Goal: Find specific page/section: Find specific page/section

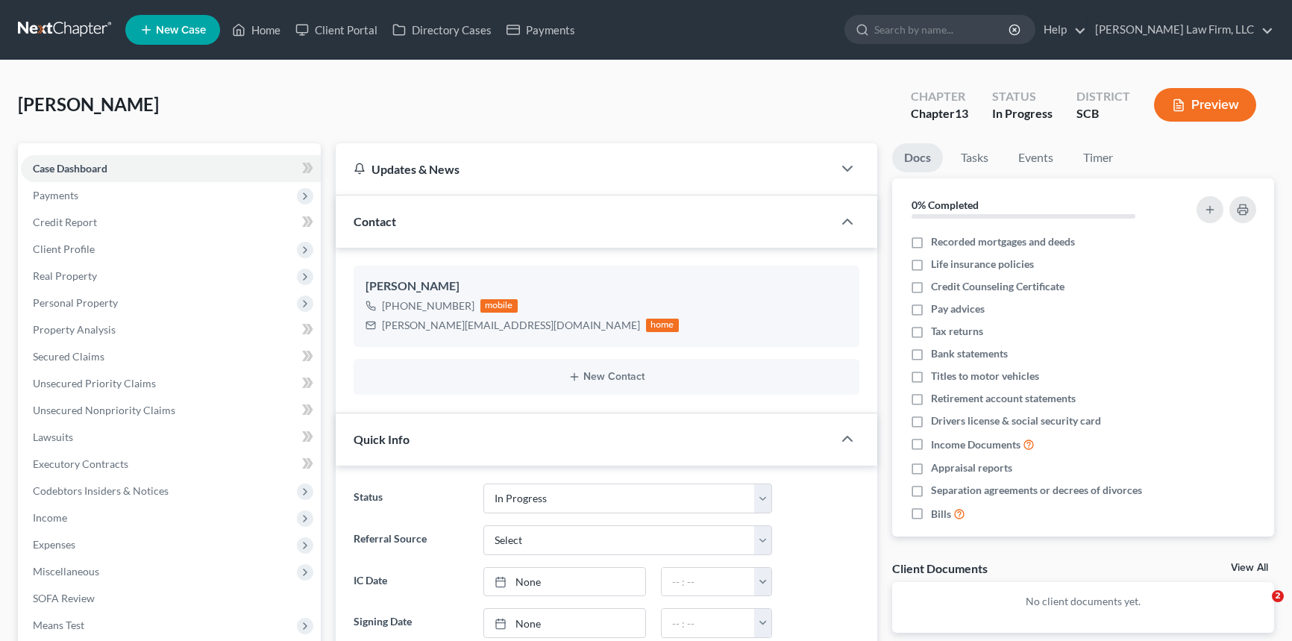
select select "3"
select select "0"
click at [959, 25] on input "search" at bounding box center [942, 30] width 136 height 28
click at [63, 19] on link at bounding box center [65, 29] width 95 height 27
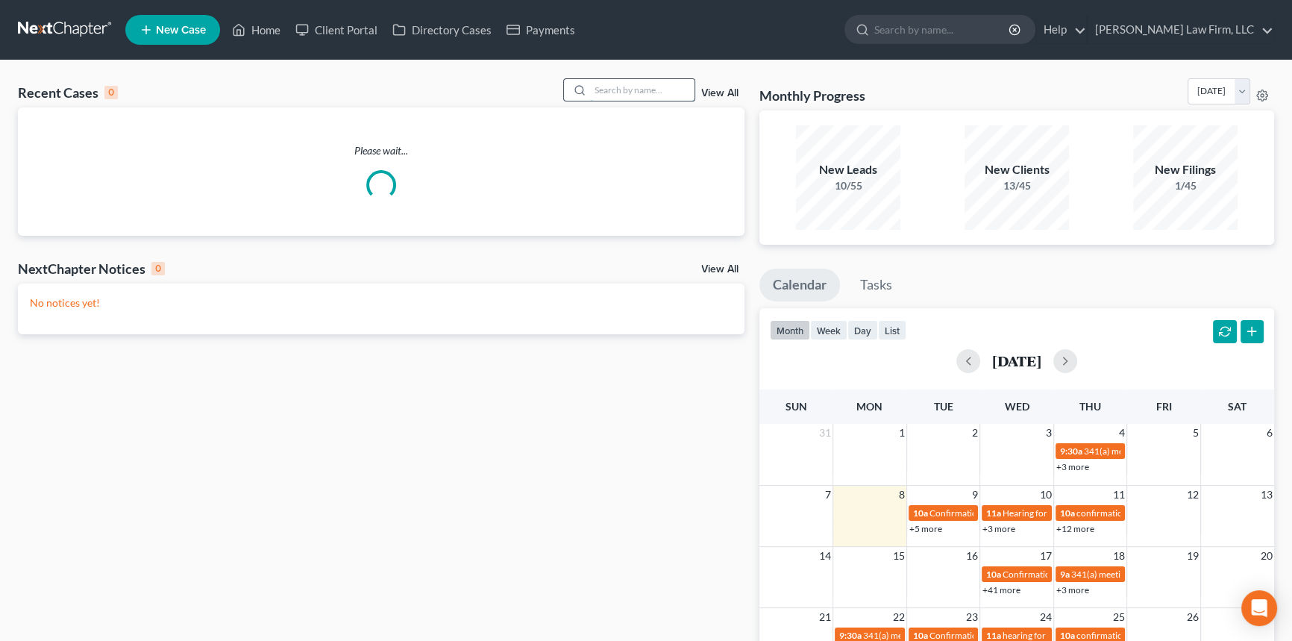
click at [634, 87] on input "search" at bounding box center [642, 90] width 104 height 22
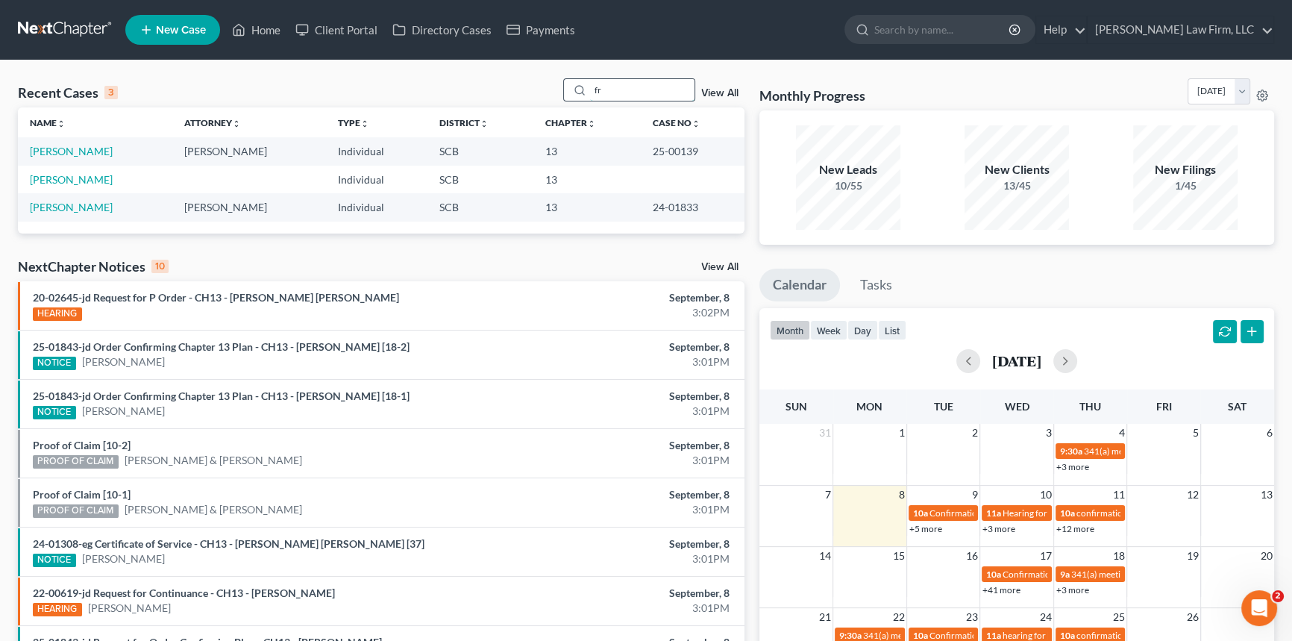
type input "f"
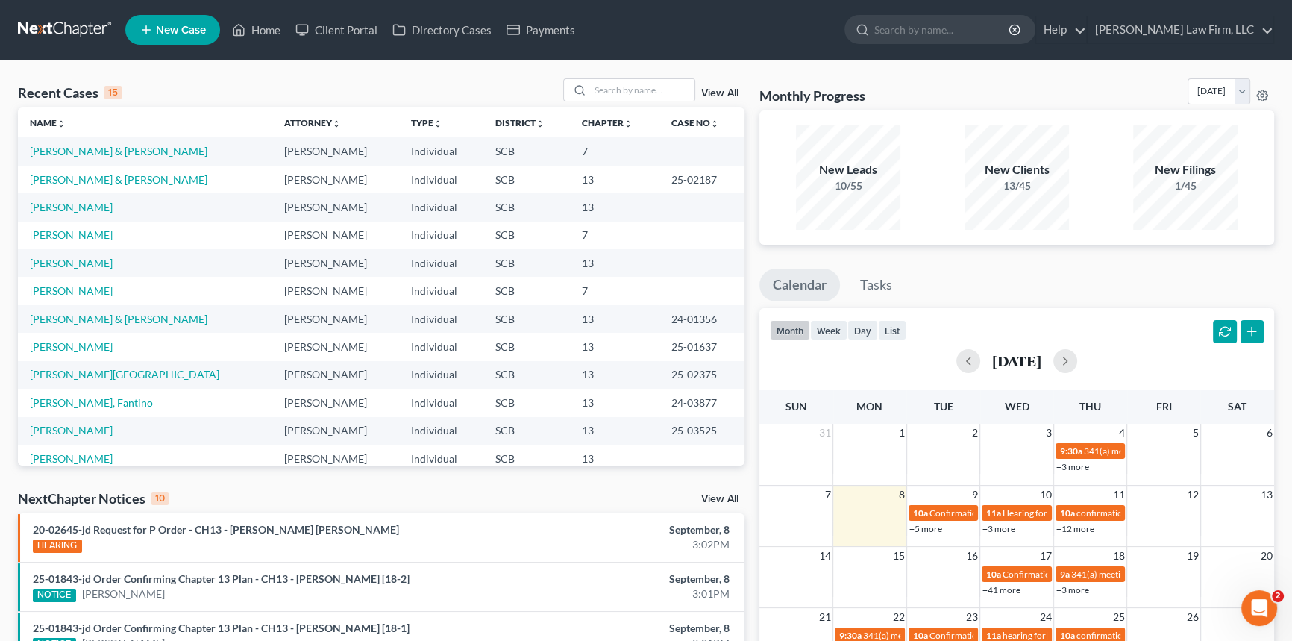
click at [67, 29] on link at bounding box center [65, 29] width 95 height 27
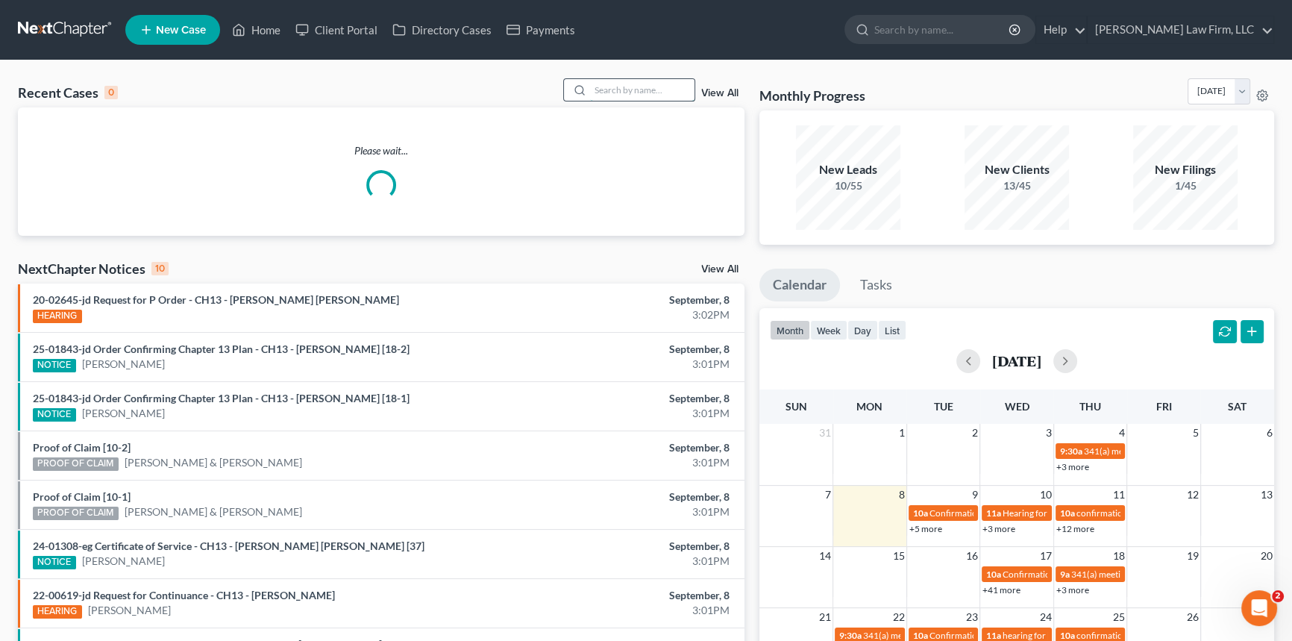
click at [611, 91] on input "search" at bounding box center [642, 90] width 104 height 22
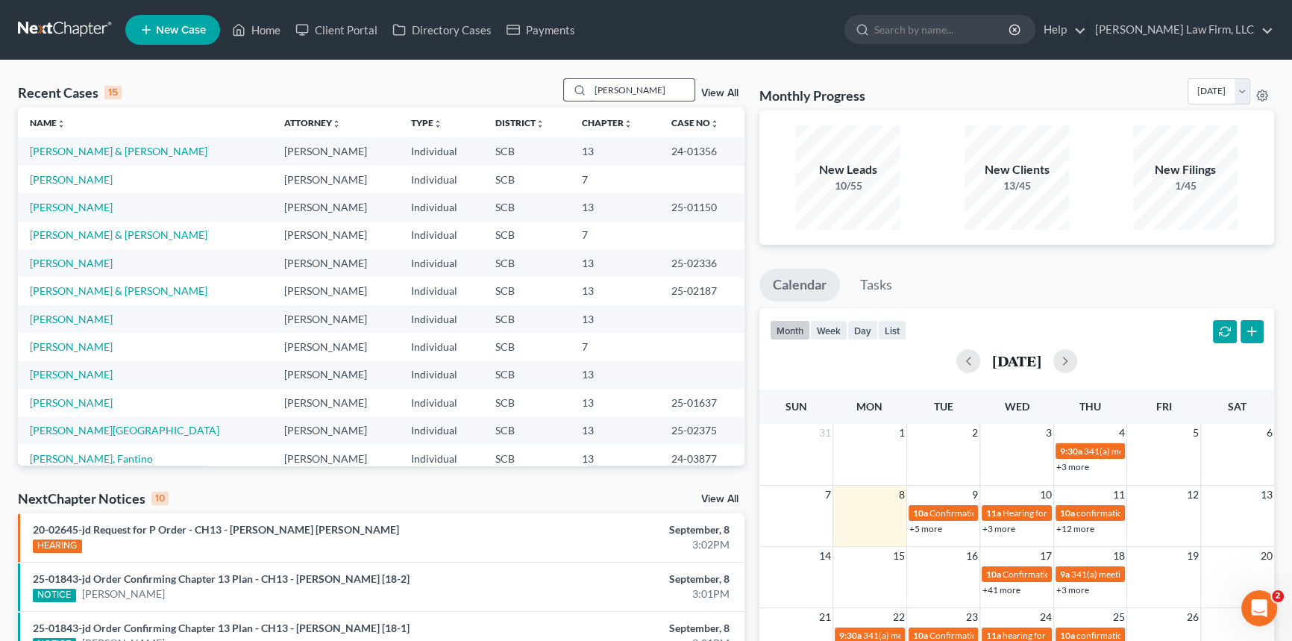
type input "webb"
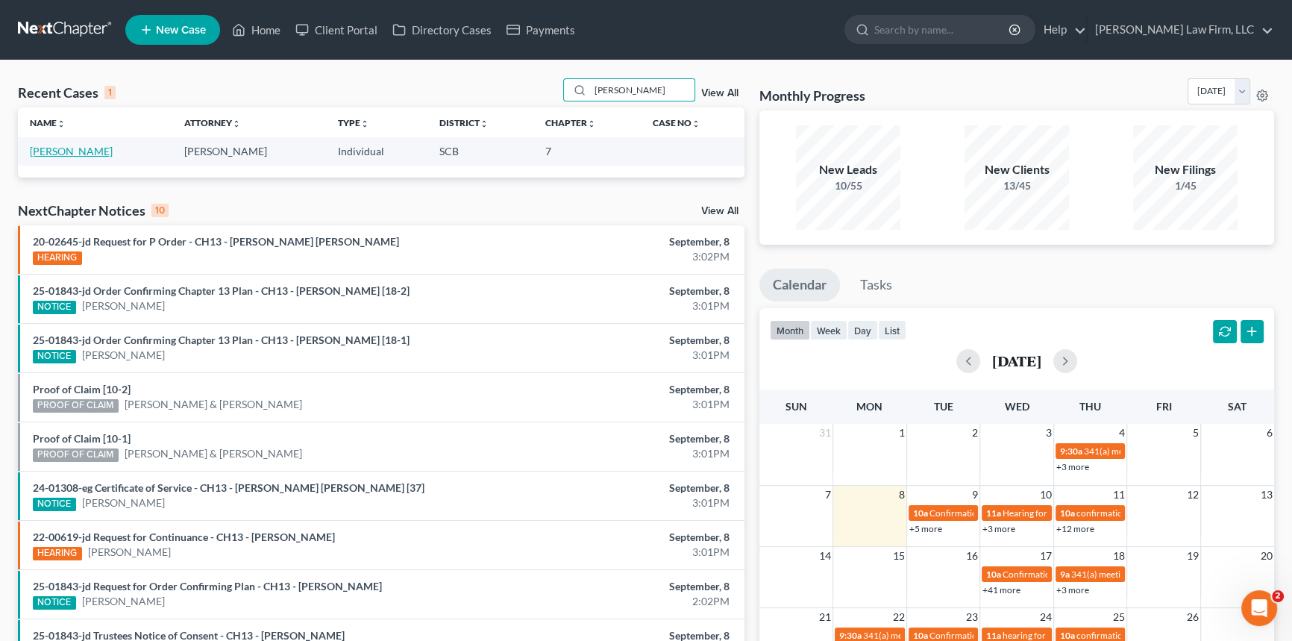
click at [60, 151] on link "[PERSON_NAME]" at bounding box center [71, 151] width 83 height 13
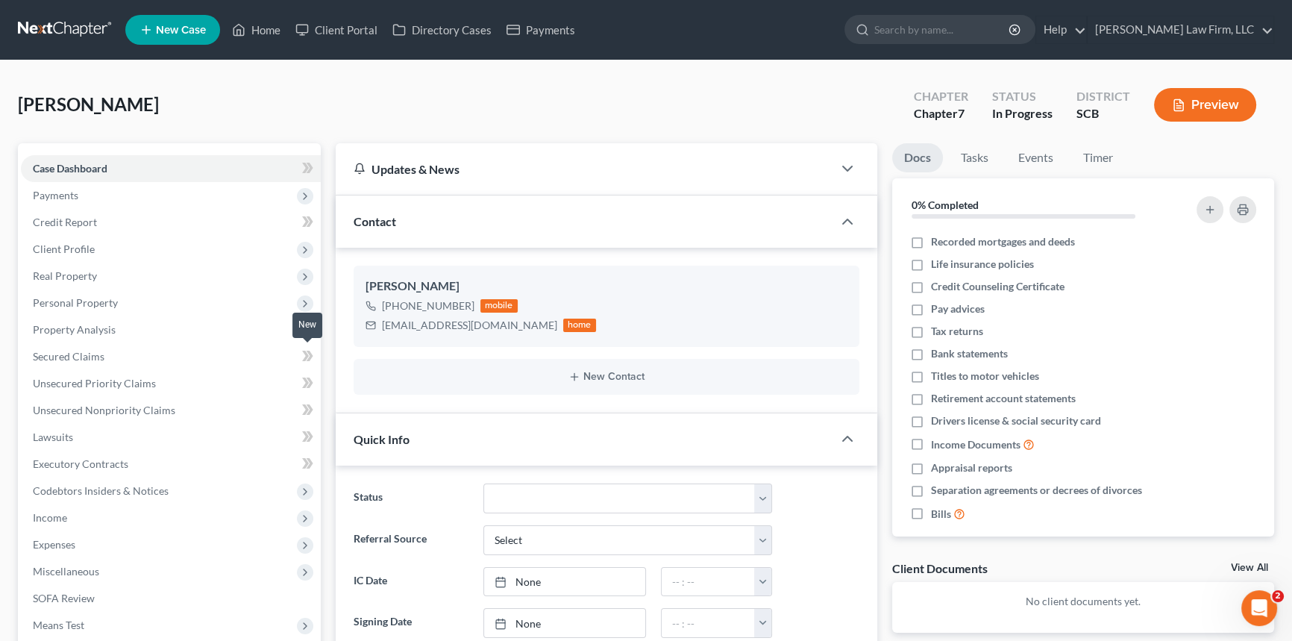
select select "1"
click at [58, 31] on link at bounding box center [65, 29] width 95 height 27
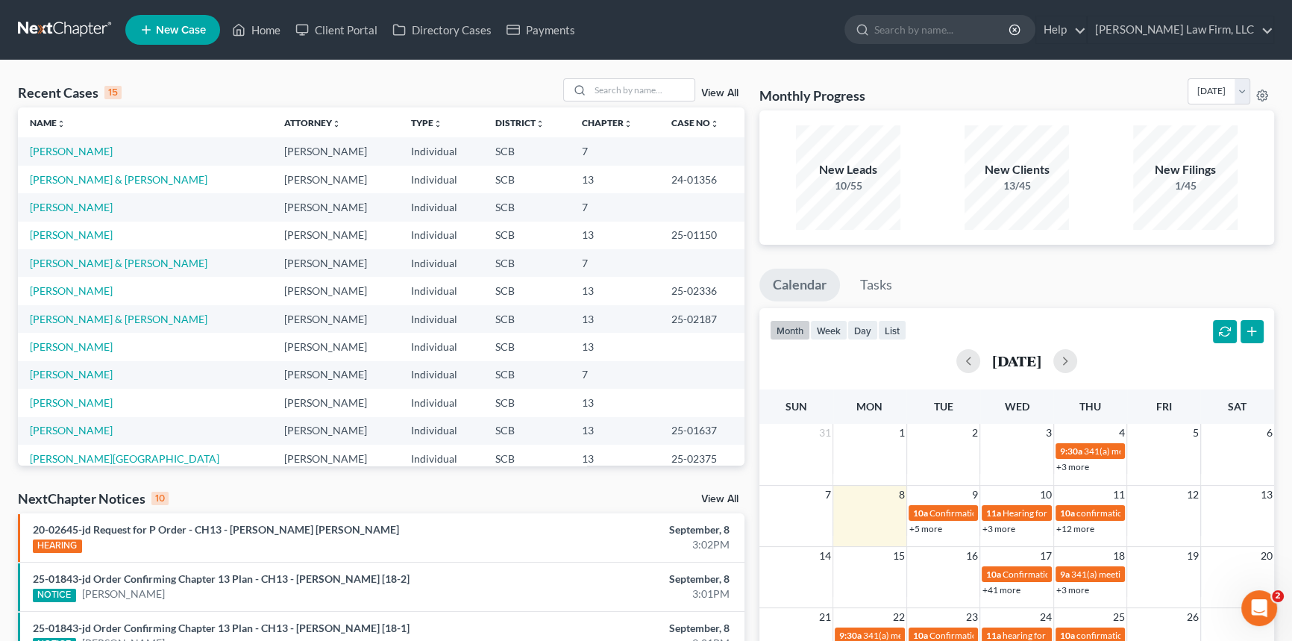
click at [87, 26] on link at bounding box center [65, 29] width 95 height 27
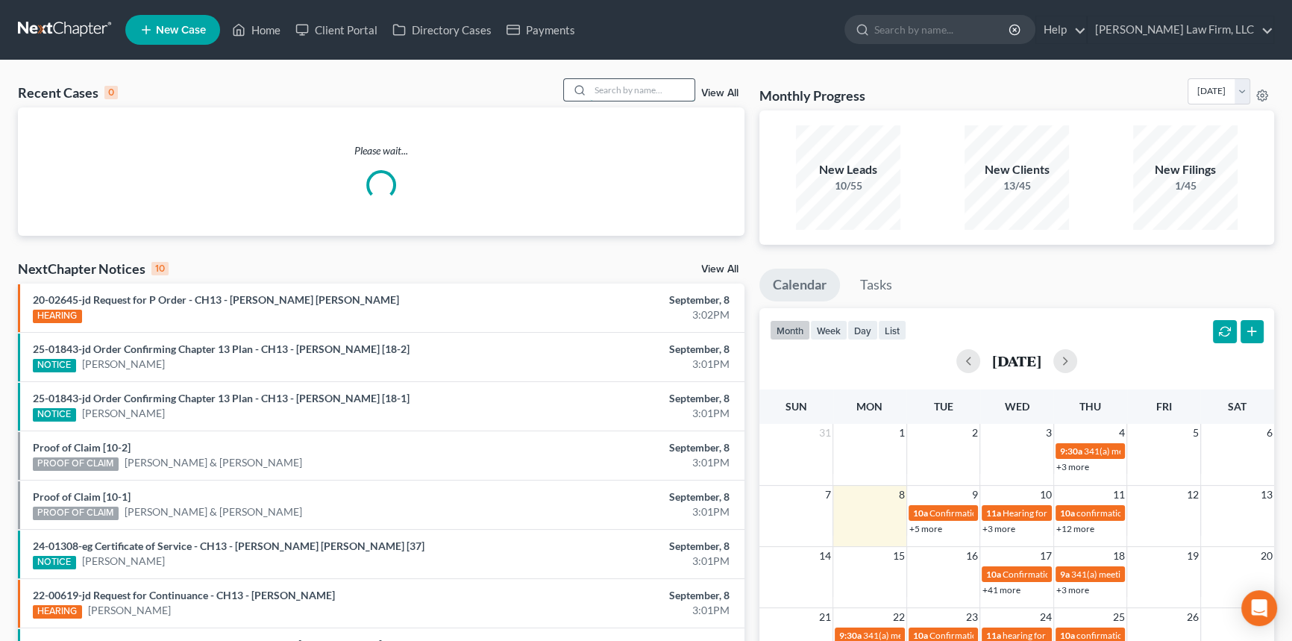
click at [626, 82] on input "search" at bounding box center [642, 90] width 104 height 22
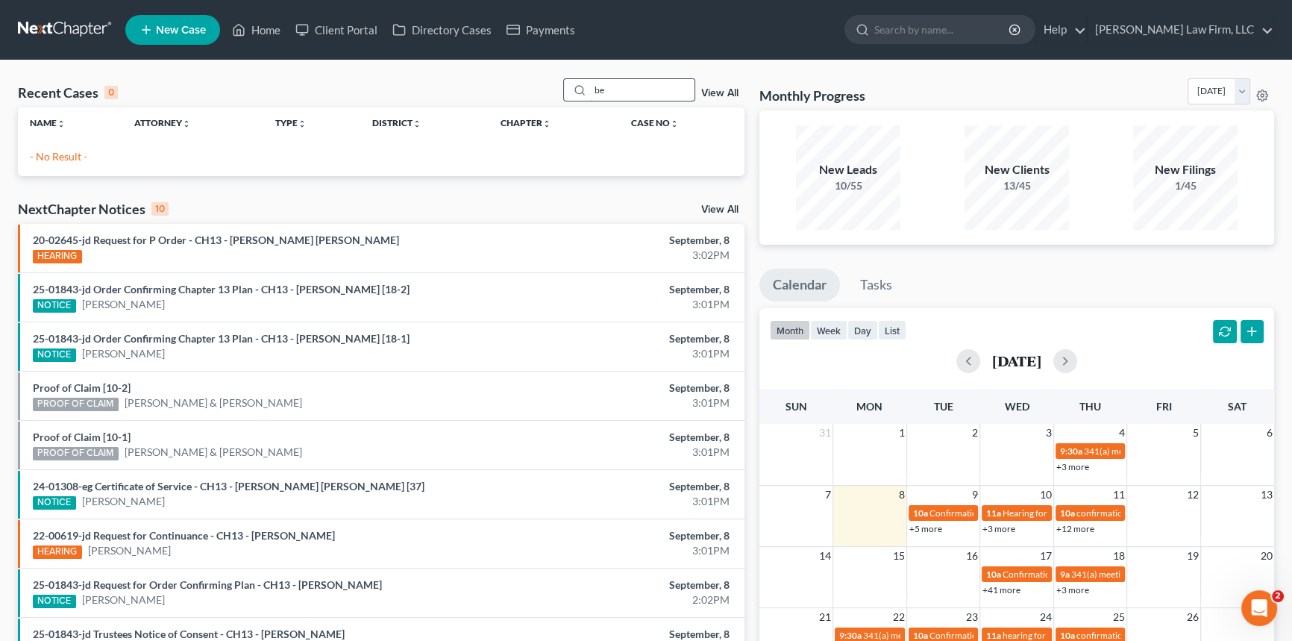
type input "b"
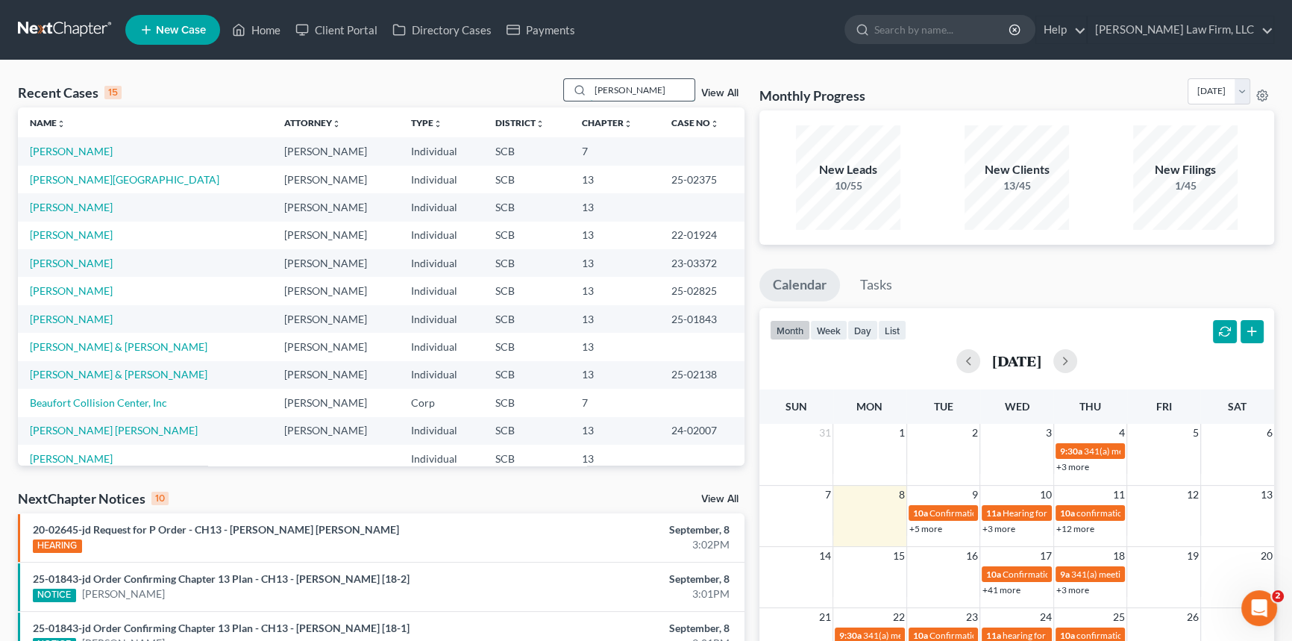
type input "bellinger"
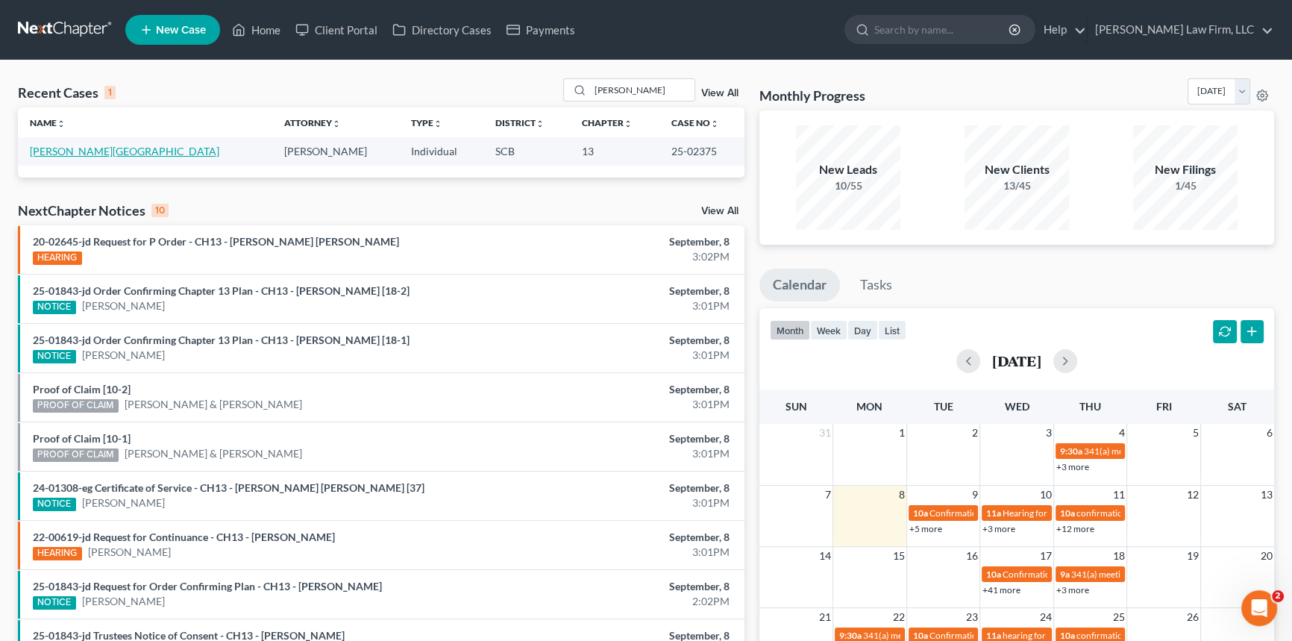
click at [101, 151] on link "[PERSON_NAME][GEOGRAPHIC_DATA]" at bounding box center [124, 151] width 189 height 13
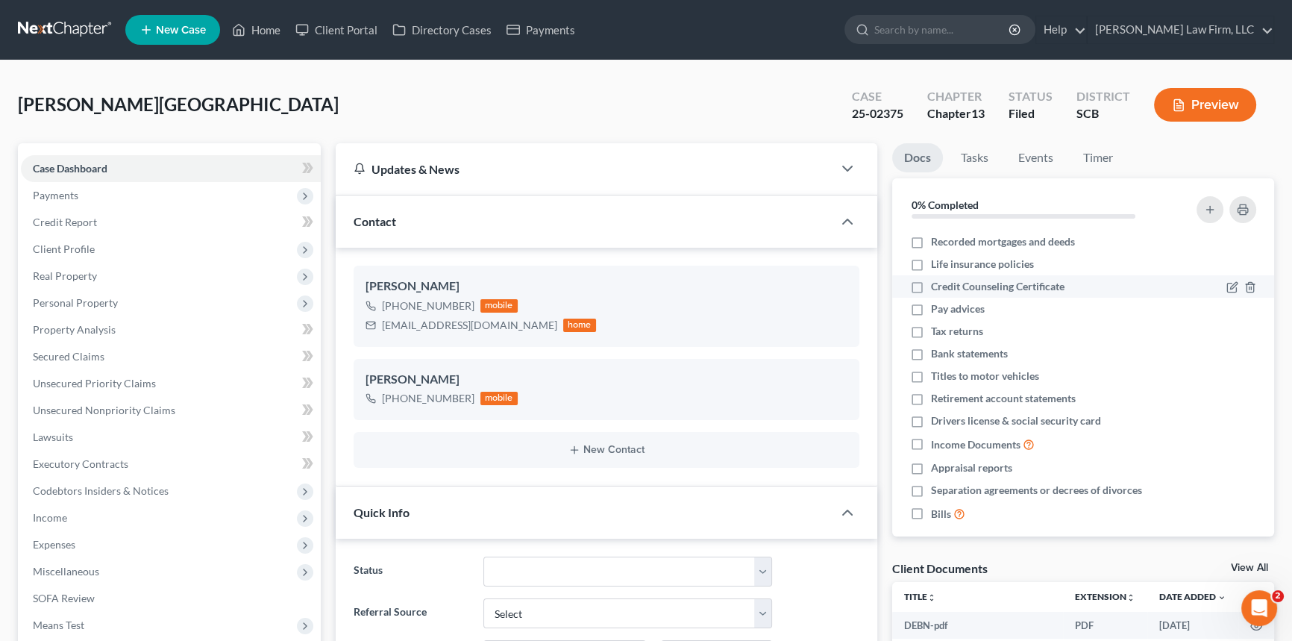
scroll to position [608, 0]
click at [90, 19] on link at bounding box center [65, 29] width 95 height 27
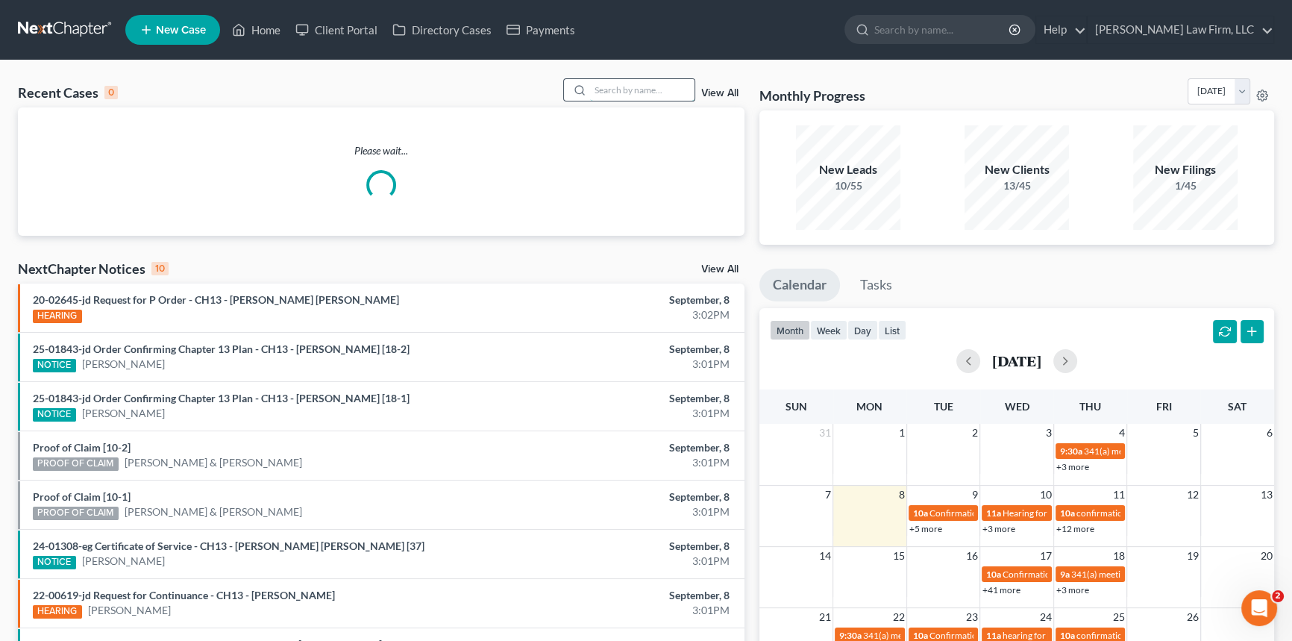
click at [636, 87] on input "search" at bounding box center [642, 90] width 104 height 22
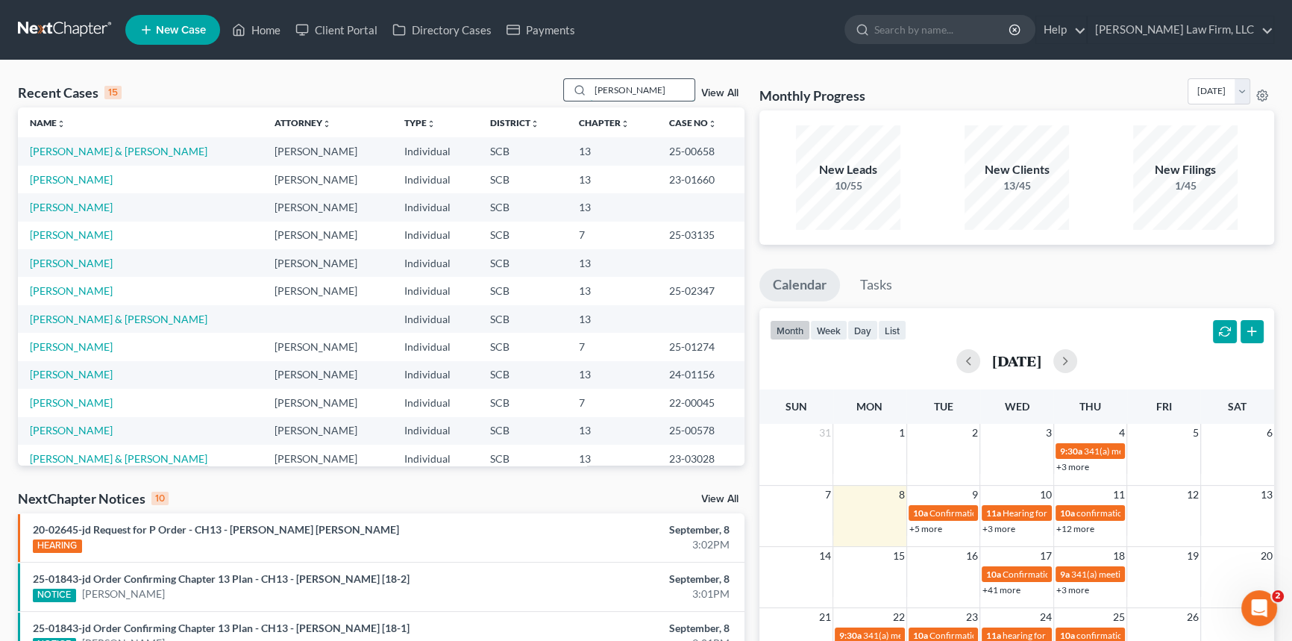
type input "mark brown"
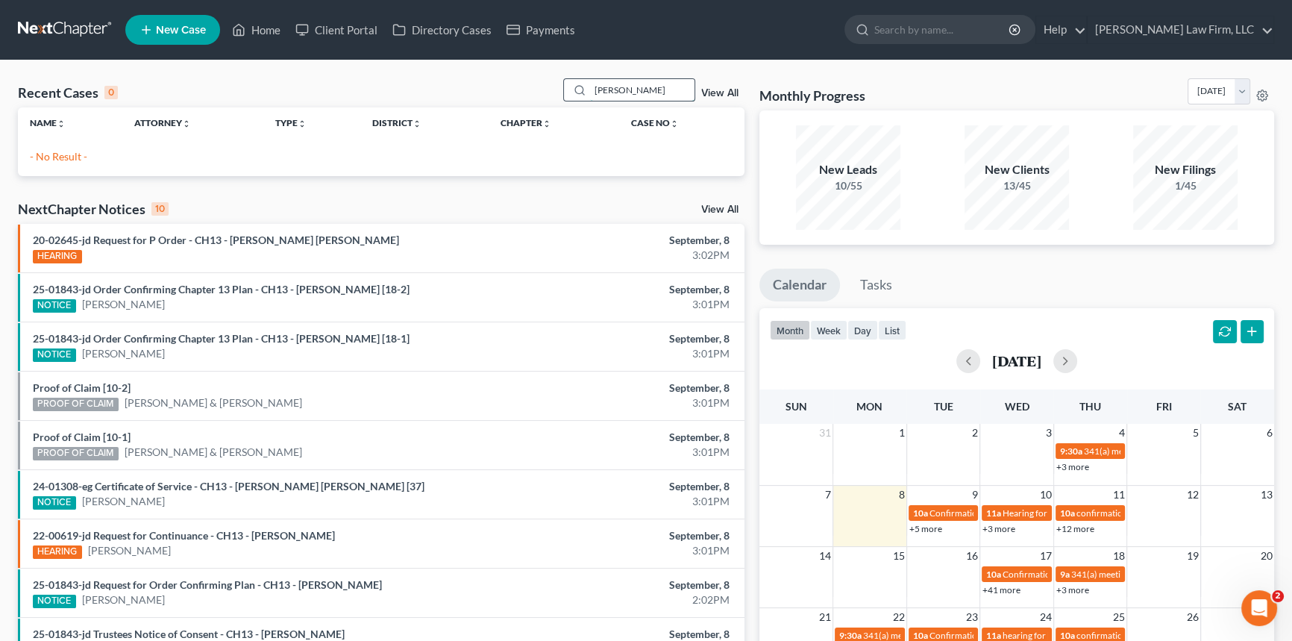
click at [650, 81] on div "Recent Cases 0 mark brown View All Name unfold_more expand_more expand_less Att…" at bounding box center [646, 447] width 1292 height 774
drag, startPoint x: 654, startPoint y: 89, endPoint x: 368, endPoint y: 129, distance: 288.4
click at [368, 129] on div "Recent Cases 0 mark brown View All Name unfold_more expand_more expand_less Att…" at bounding box center [381, 127] width 726 height 98
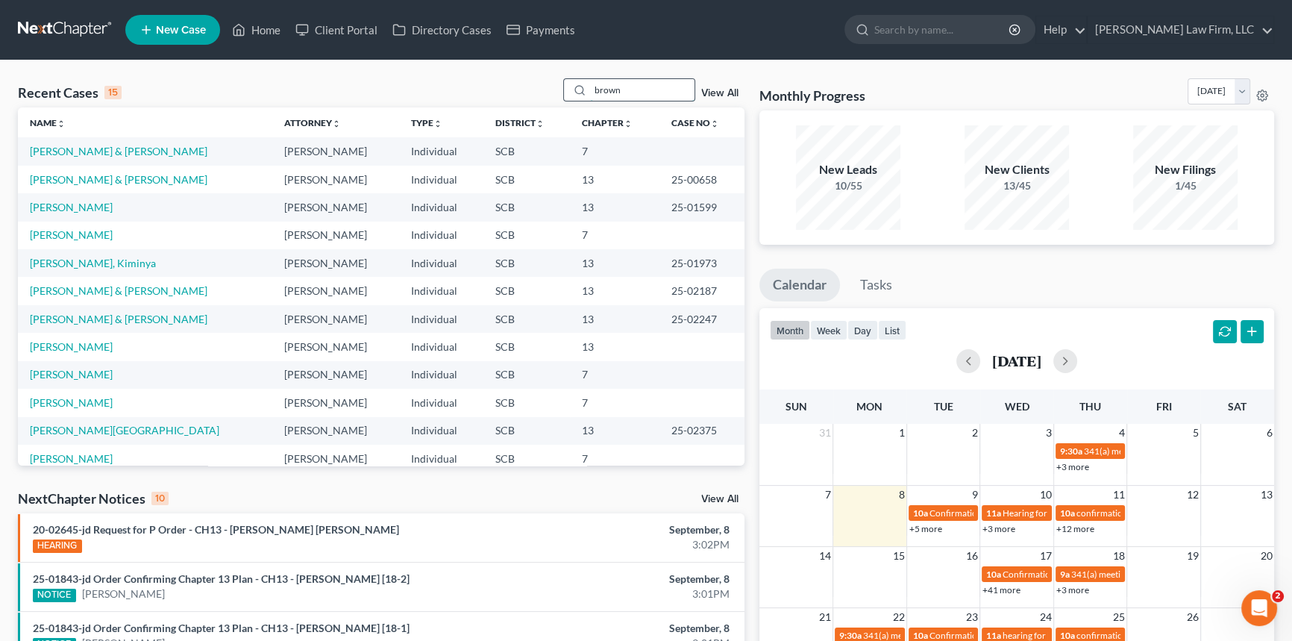
type input "brown"
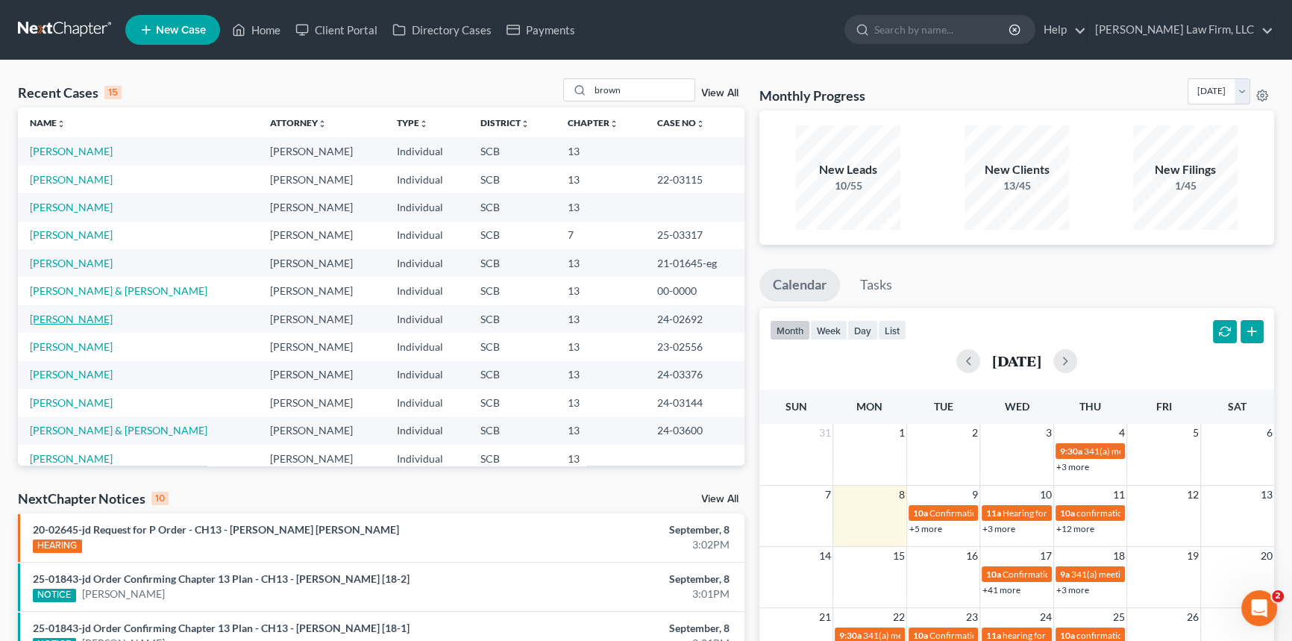
click at [87, 318] on link "[PERSON_NAME]" at bounding box center [71, 318] width 83 height 13
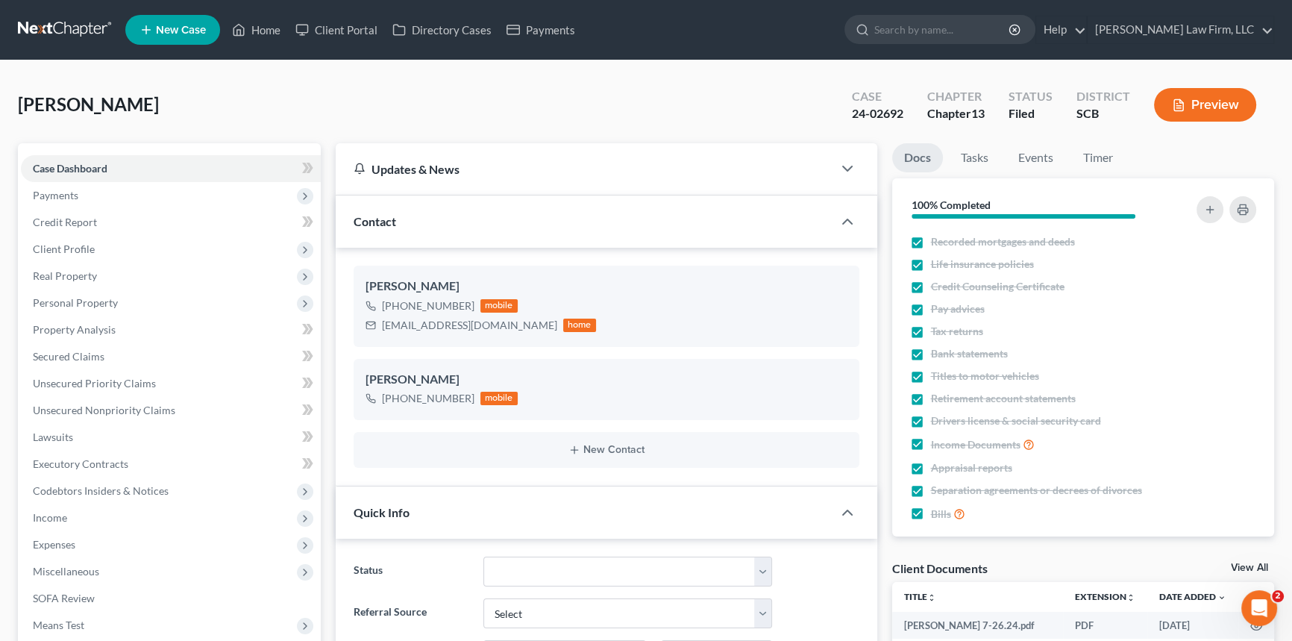
select select "3"
click at [48, 25] on link at bounding box center [65, 29] width 95 height 27
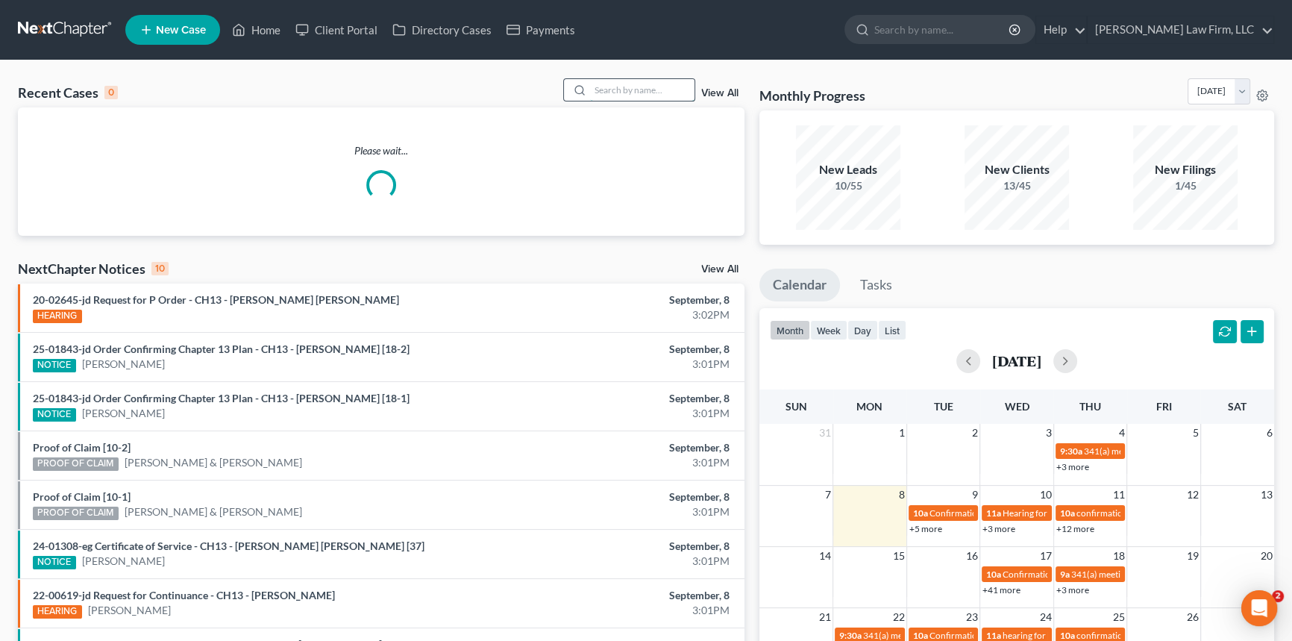
click at [604, 87] on input "search" at bounding box center [642, 90] width 104 height 22
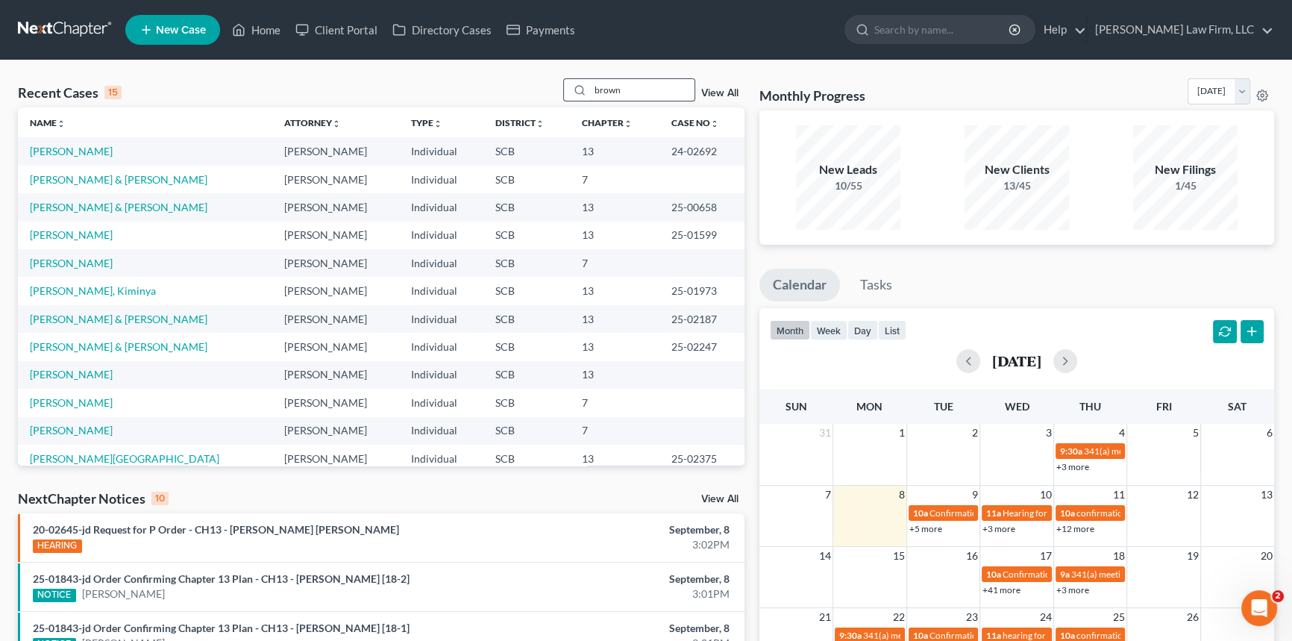
type input "brown"
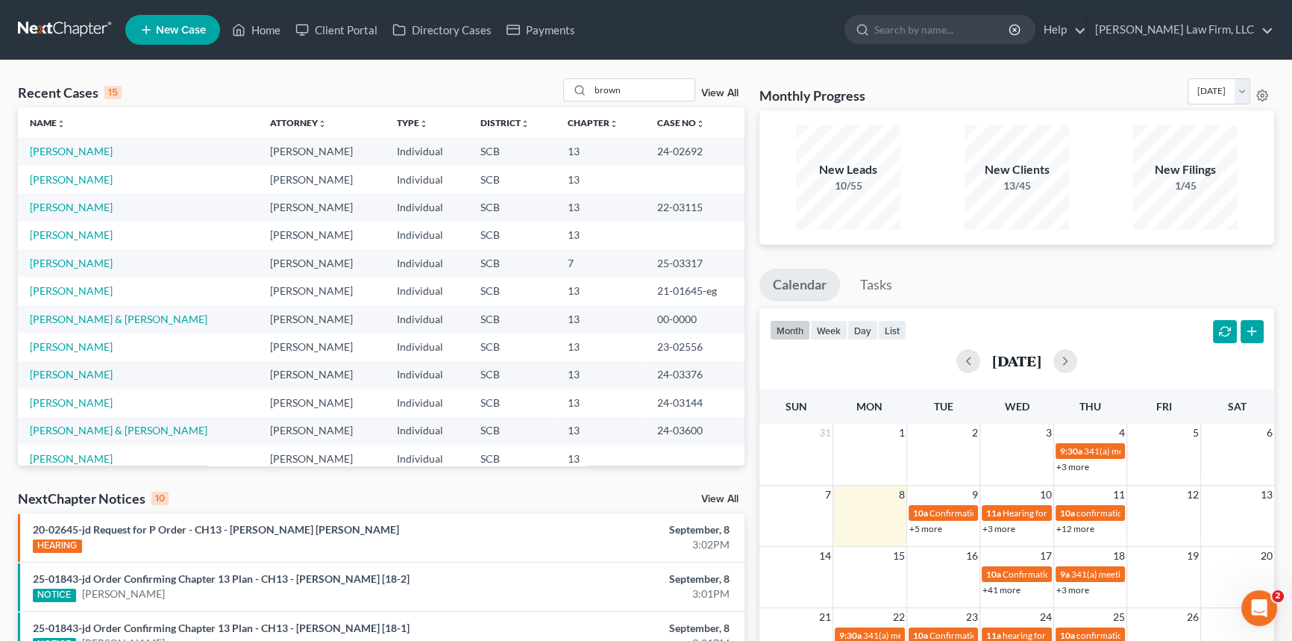
click at [85, 21] on link at bounding box center [65, 29] width 95 height 27
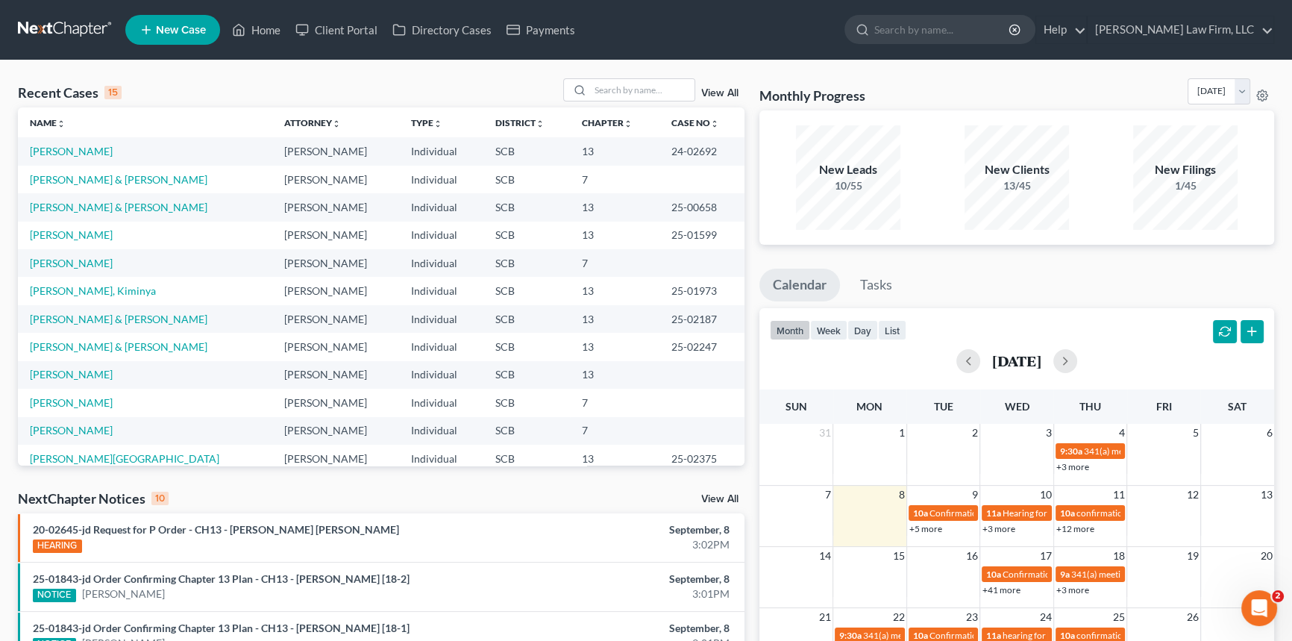
click at [66, 35] on link at bounding box center [65, 29] width 95 height 27
